Goal: Find specific page/section: Find specific page/section

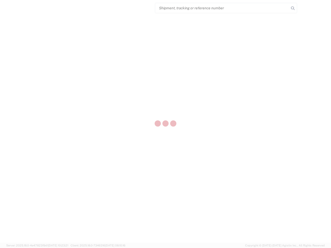
select select "US"
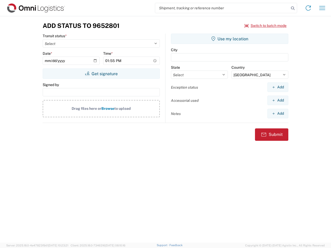
click at [222, 8] on input "search" at bounding box center [222, 8] width 134 height 10
click at [293, 8] on icon at bounding box center [292, 8] width 7 height 7
click at [308, 8] on icon at bounding box center [308, 8] width 8 height 8
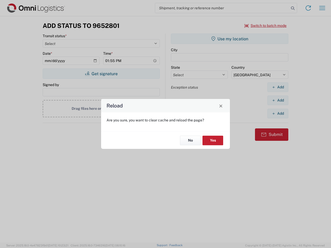
click at [322, 8] on div "Reload Are you sure, you want to clear cache and reload the page? No Yes" at bounding box center [165, 124] width 331 height 248
click at [266, 26] on div "Reload Are you sure, you want to clear cache and reload the page? No Yes" at bounding box center [165, 124] width 331 height 248
click at [101, 74] on div "Reload Are you sure, you want to clear cache and reload the page? No Yes" at bounding box center [165, 124] width 331 height 248
click at [230, 39] on div "Reload Are you sure, you want to clear cache and reload the page? No Yes" at bounding box center [165, 124] width 331 height 248
click at [278, 87] on div "Reload Are you sure, you want to clear cache and reload the page? No Yes" at bounding box center [165, 124] width 331 height 248
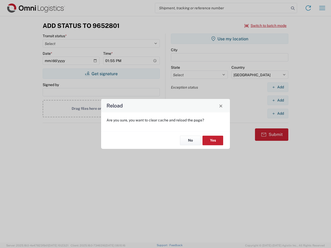
click at [278, 100] on div "Reload Are you sure, you want to clear cache and reload the page? No Yes" at bounding box center [165, 124] width 331 height 248
click at [278, 114] on div "Reload Are you sure, you want to clear cache and reload the page? No Yes" at bounding box center [165, 124] width 331 height 248
